Goal: Task Accomplishment & Management: Use online tool/utility

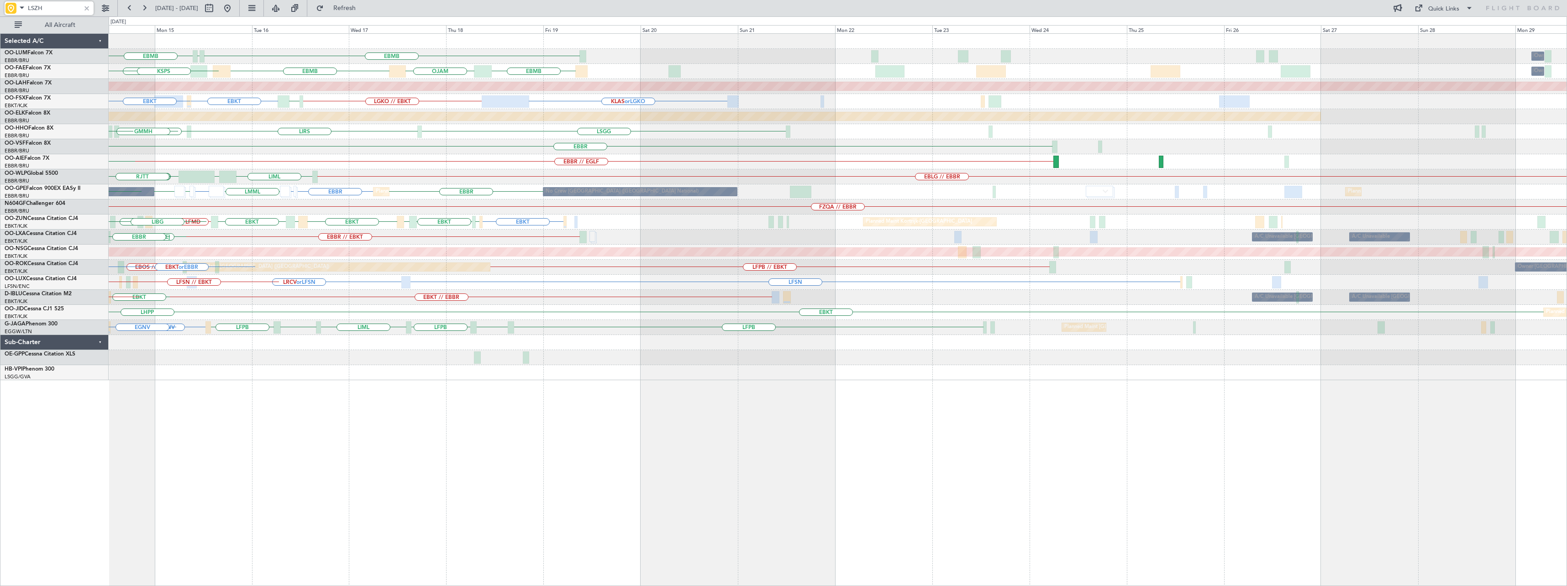
click at [249, 312] on div "EBMB LFLB EBMB Owner [GEOGRAPHIC_DATA] EBMB [GEOGRAPHIC_DATA] EBMB [GEOGRAPHIC_…" at bounding box center [838, 207] width 1458 height 347
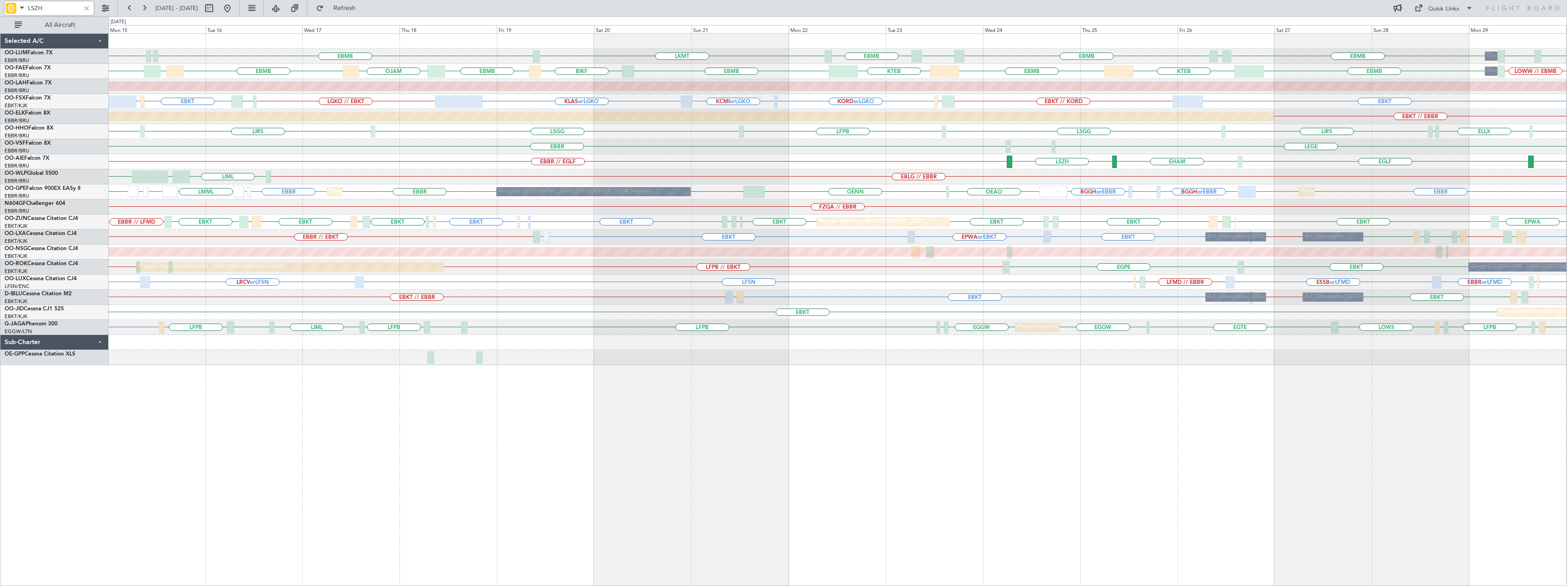
click at [88, 6] on div at bounding box center [87, 8] width 10 height 10
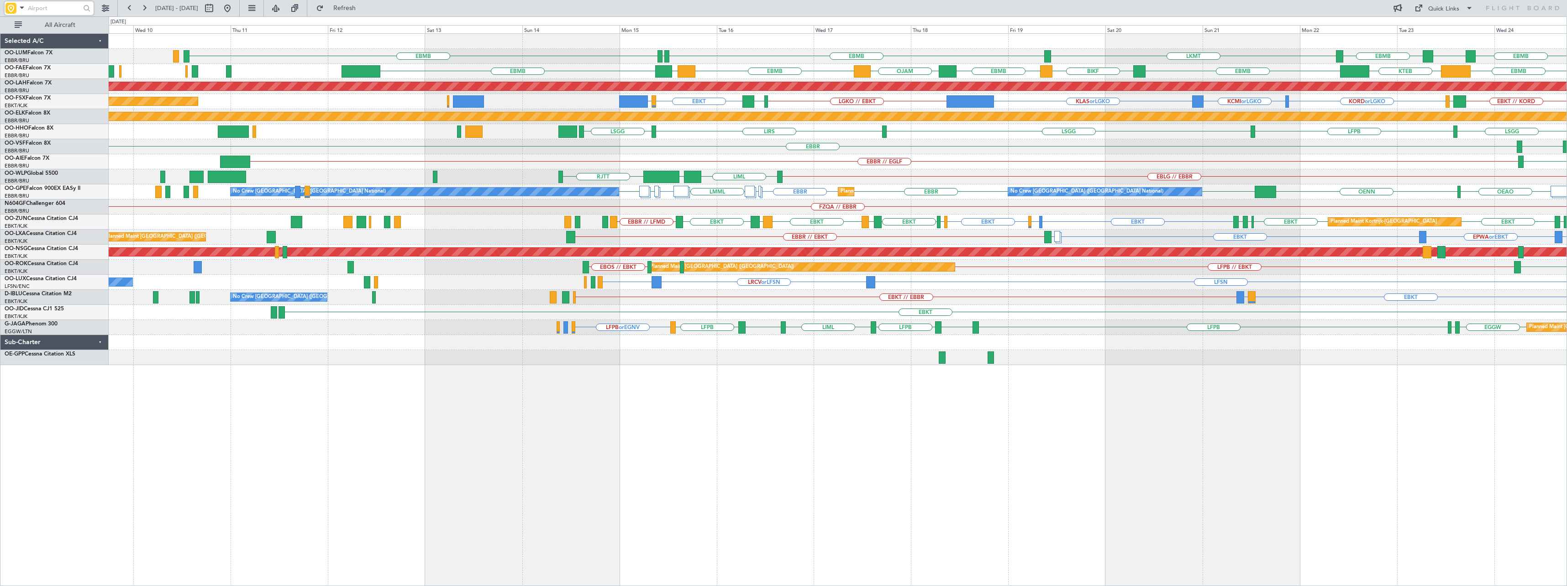
click at [801, 354] on div at bounding box center [838, 357] width 1458 height 15
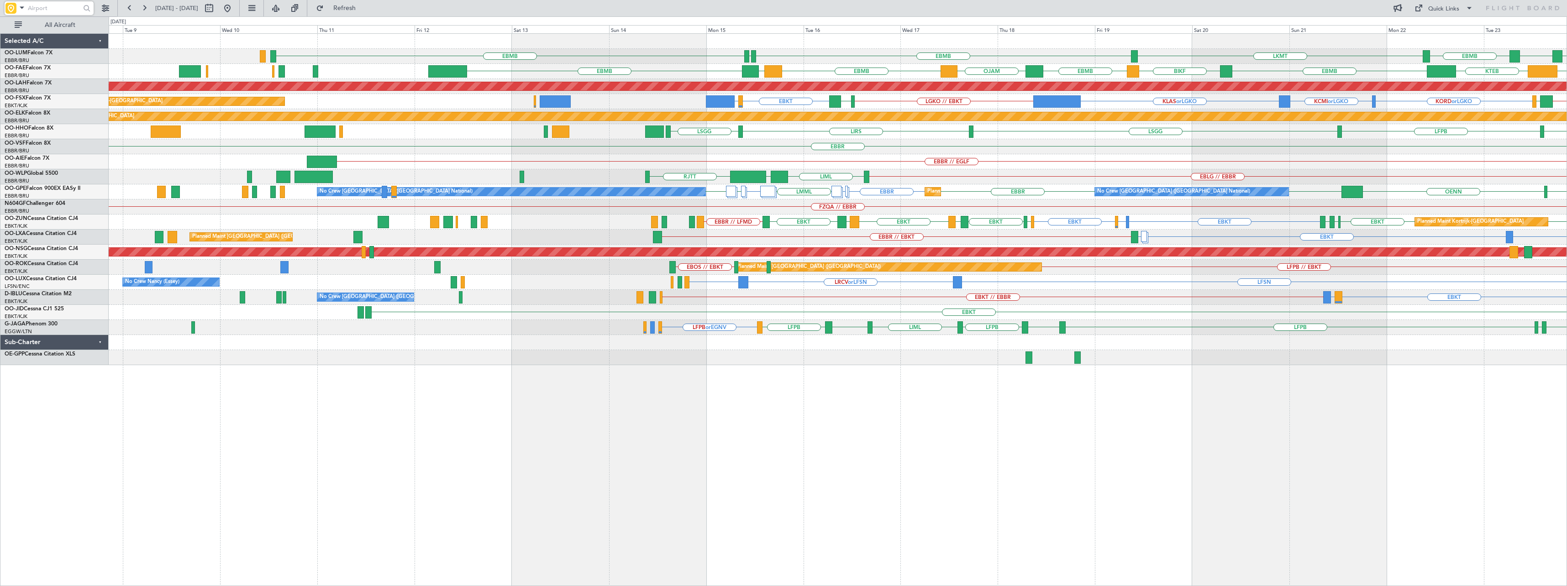
click at [468, 374] on div "LKMT EBMB LFLB EBMB EBMB LPMR EBMB [GEOGRAPHIC_DATA] EBMB BIKF EBMB [GEOGRAPHIC…" at bounding box center [838, 309] width 1459 height 553
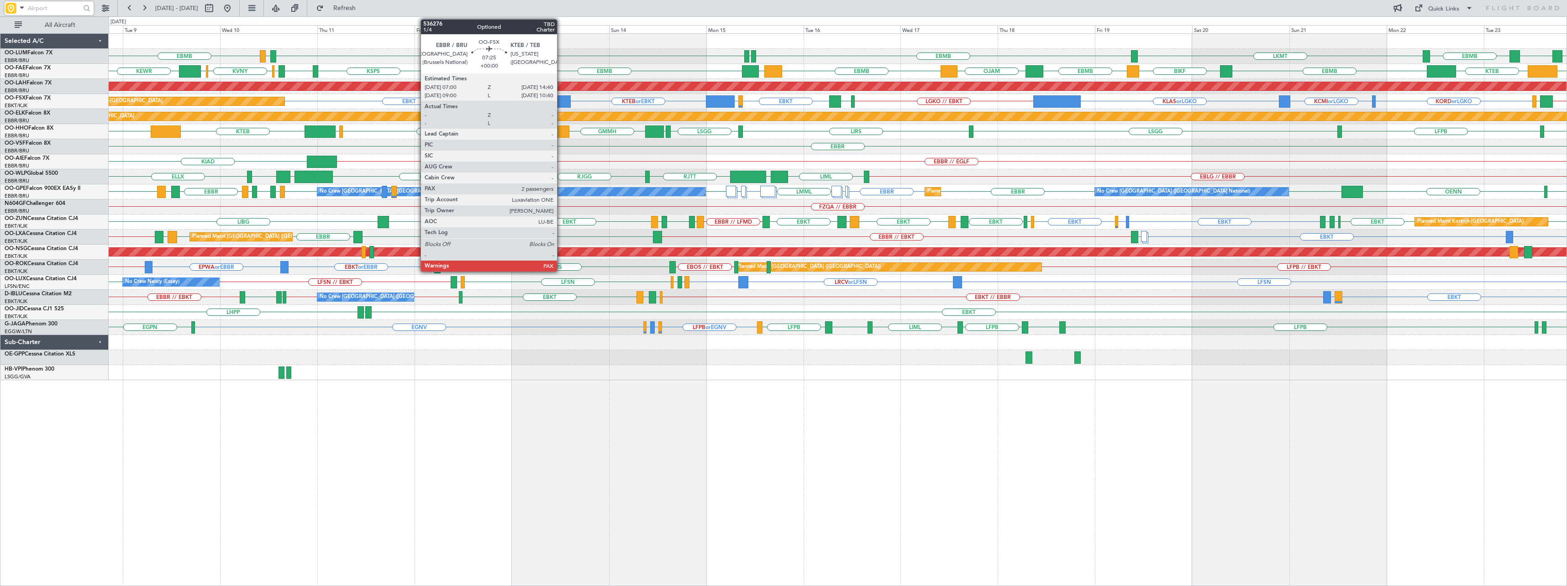
click at [561, 102] on div at bounding box center [556, 101] width 32 height 12
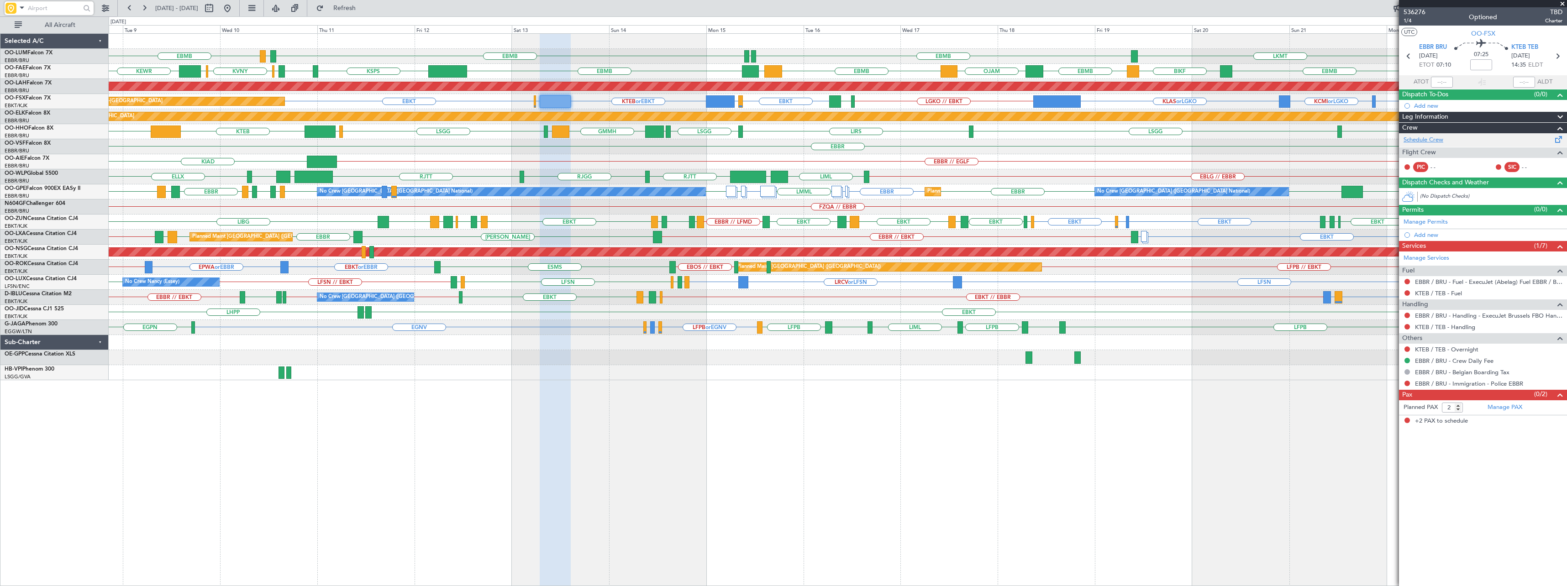
click at [1426, 139] on link "Schedule Crew" at bounding box center [1424, 140] width 40 height 9
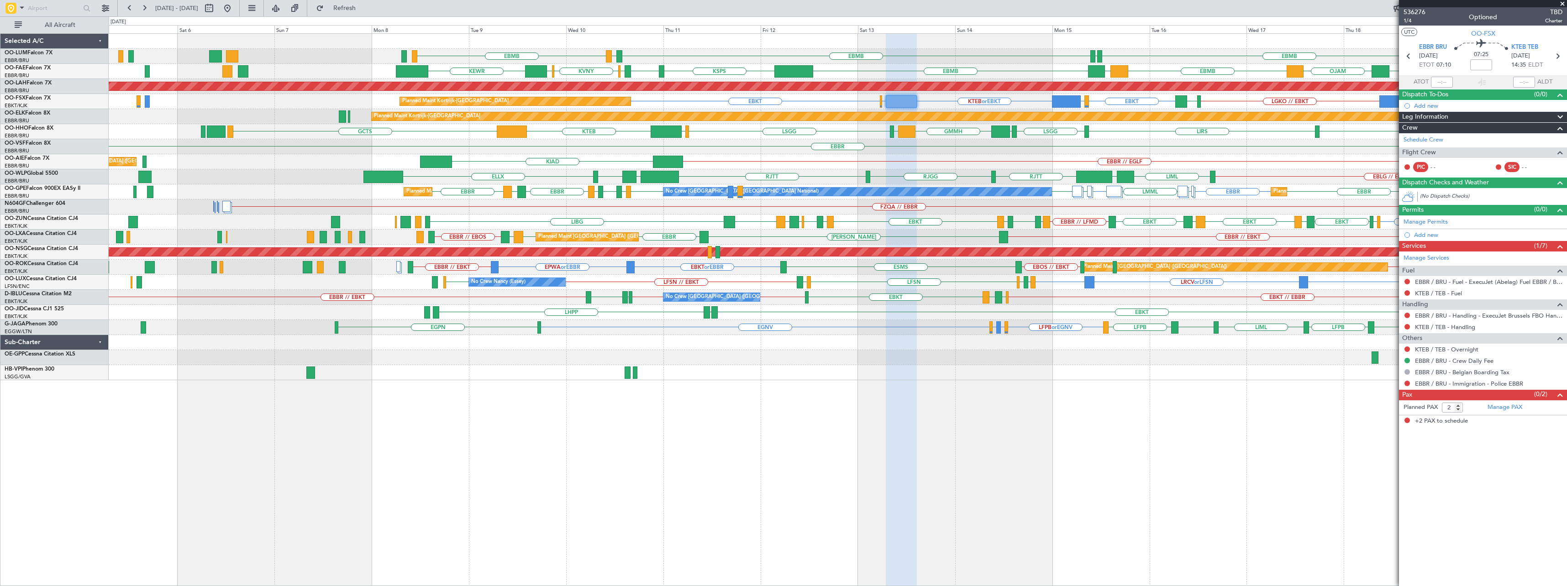
click at [918, 165] on div "LKMT EBMB LFLB EBMB LIMC EBMB Owner [GEOGRAPHIC_DATA] EBMB LPMR EBMB Planned Ma…" at bounding box center [838, 207] width 1458 height 347
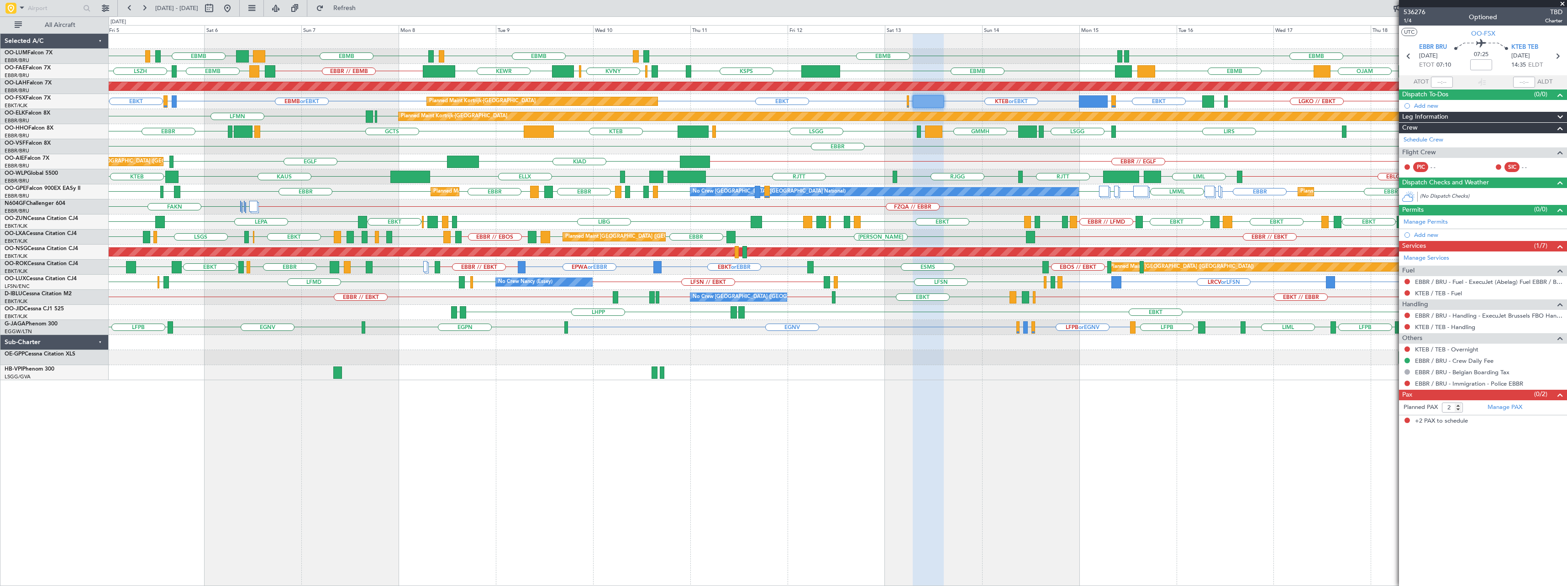
click at [1082, 169] on div "LKMT EBMB LFLB EBMB LIMC EBMB LIMC EBMB BIKF EBMB LKKB EBMB Owner [GEOGRAPHIC_D…" at bounding box center [838, 207] width 1458 height 347
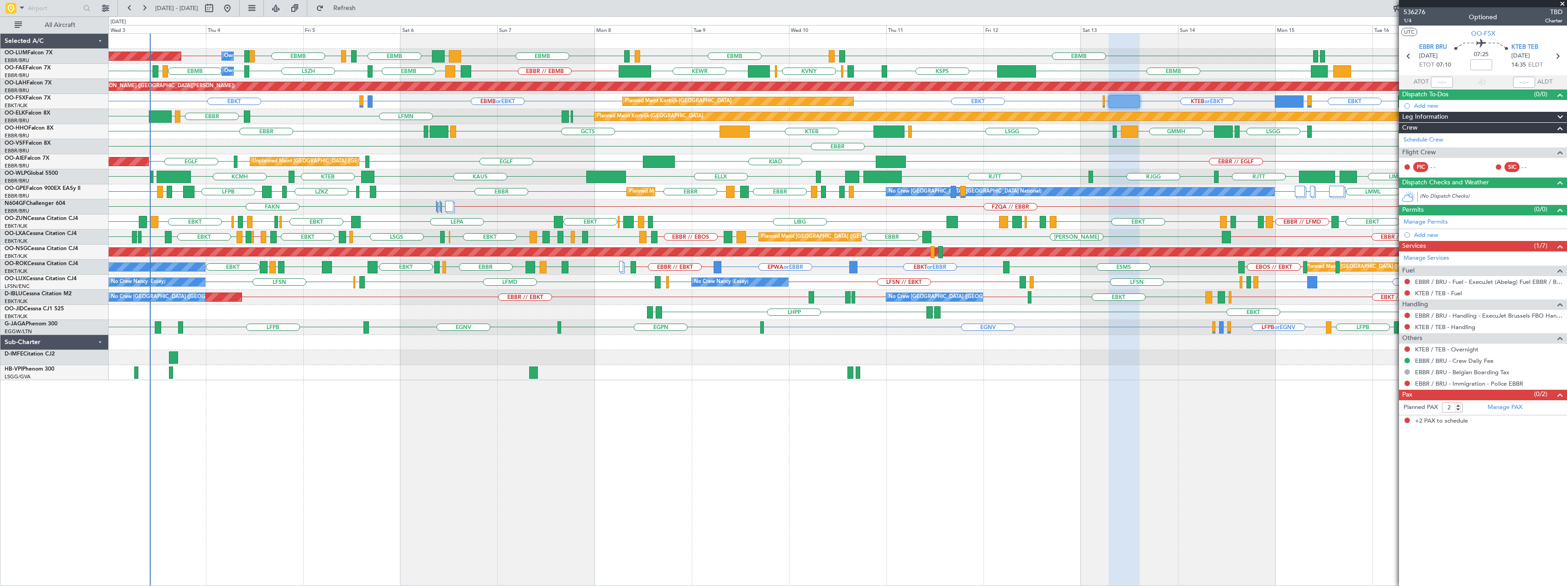
click at [1565, 3] on span at bounding box center [1562, 4] width 9 height 8
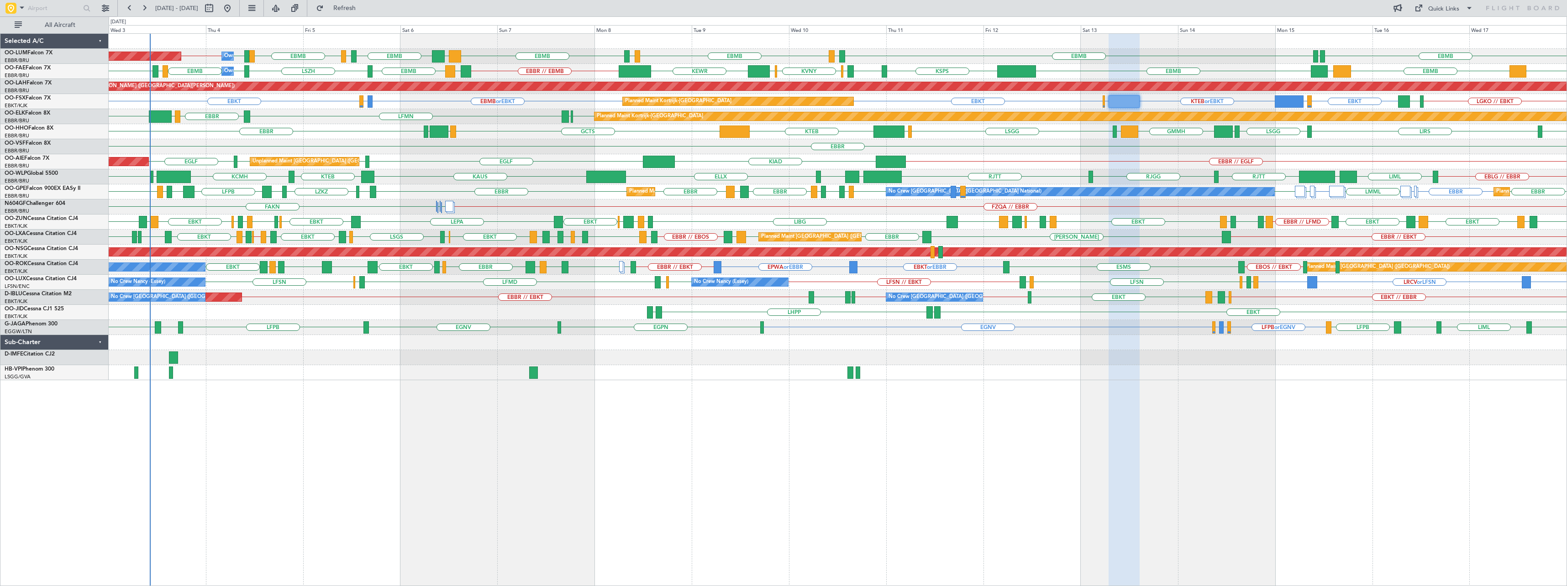
type input "0"
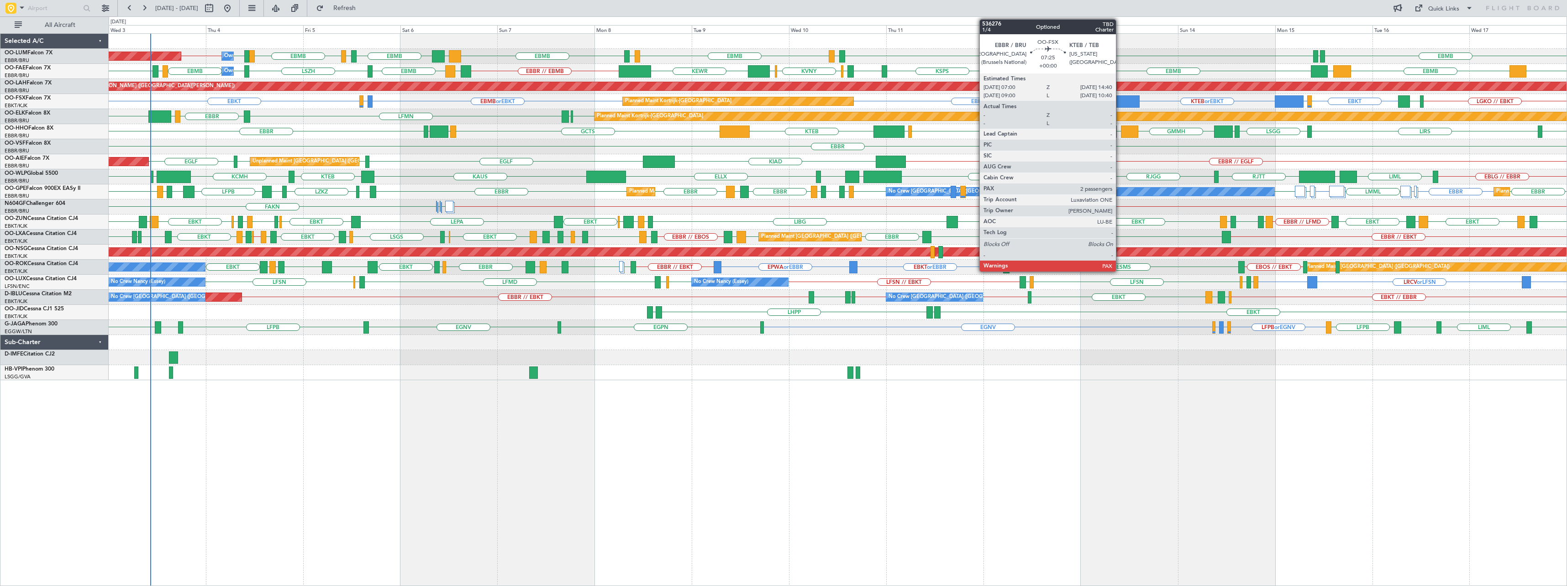
click at [1120, 98] on div at bounding box center [1125, 101] width 32 height 12
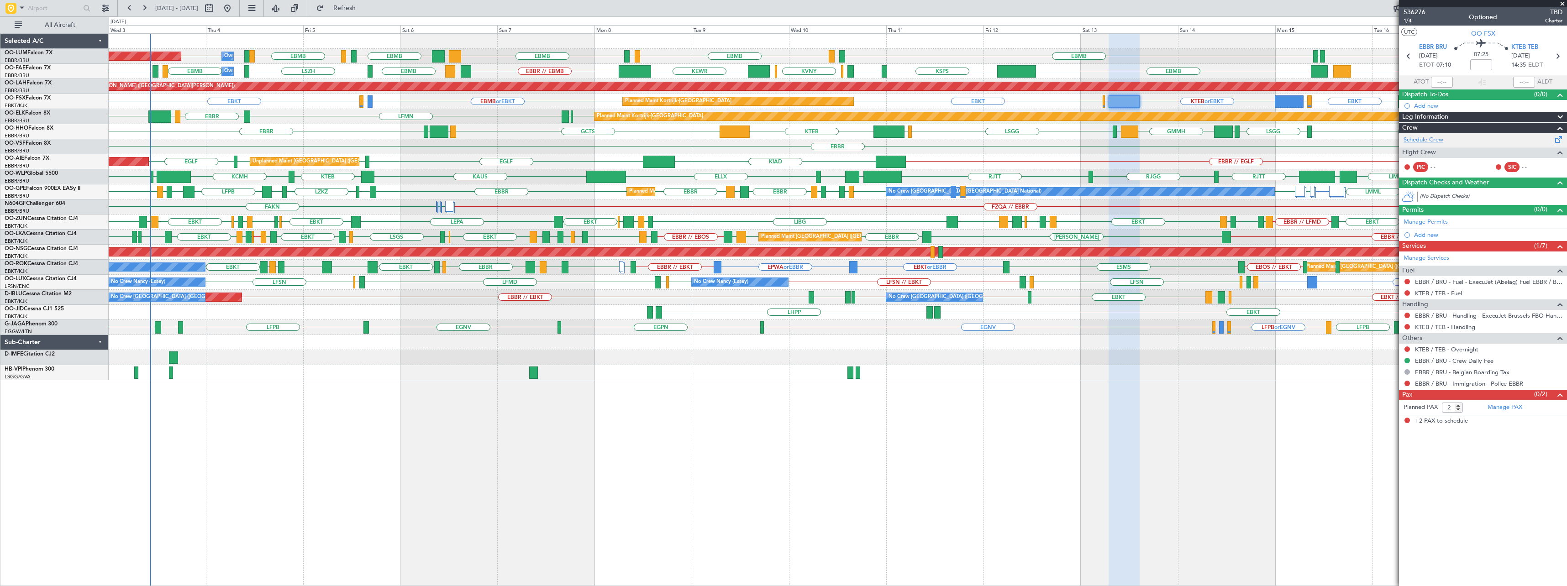
click at [1428, 139] on link "Schedule Crew" at bounding box center [1424, 140] width 40 height 9
click at [1564, 3] on span at bounding box center [1562, 4] width 9 height 8
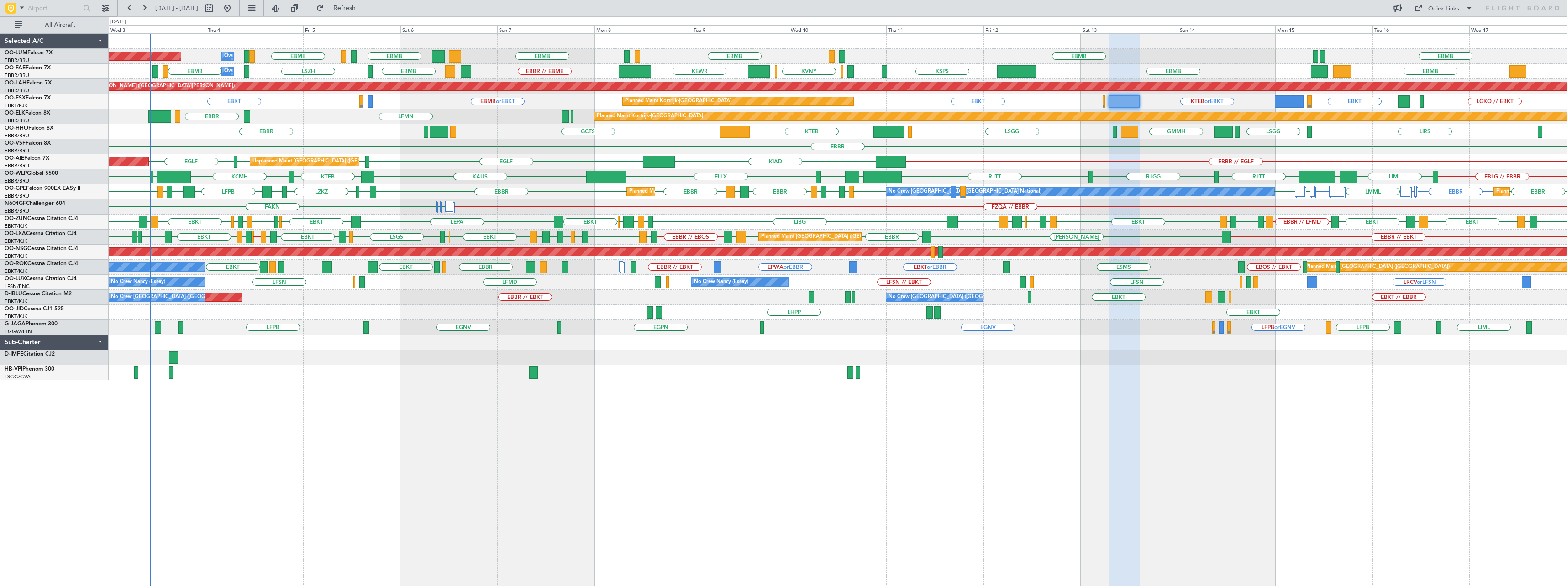
type input "0"
